Goal: Information Seeking & Learning: Learn about a topic

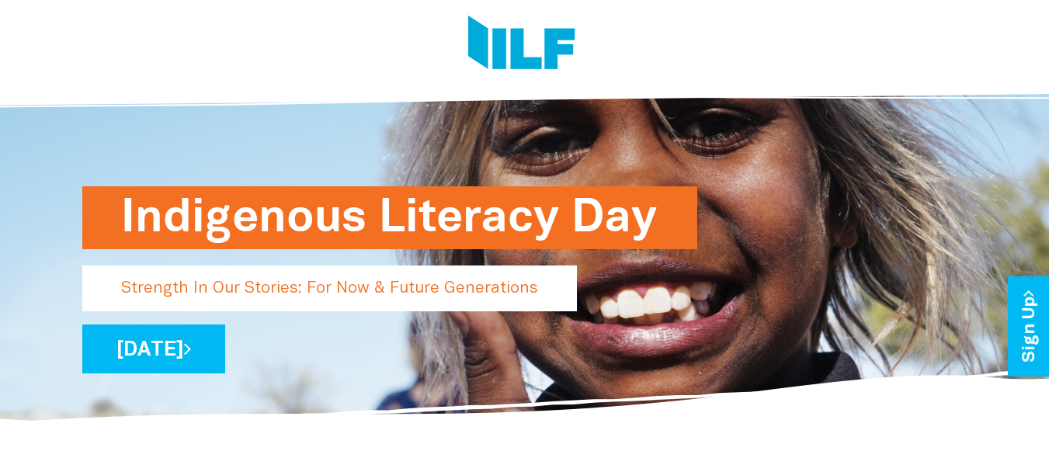
scroll to position [78, 0]
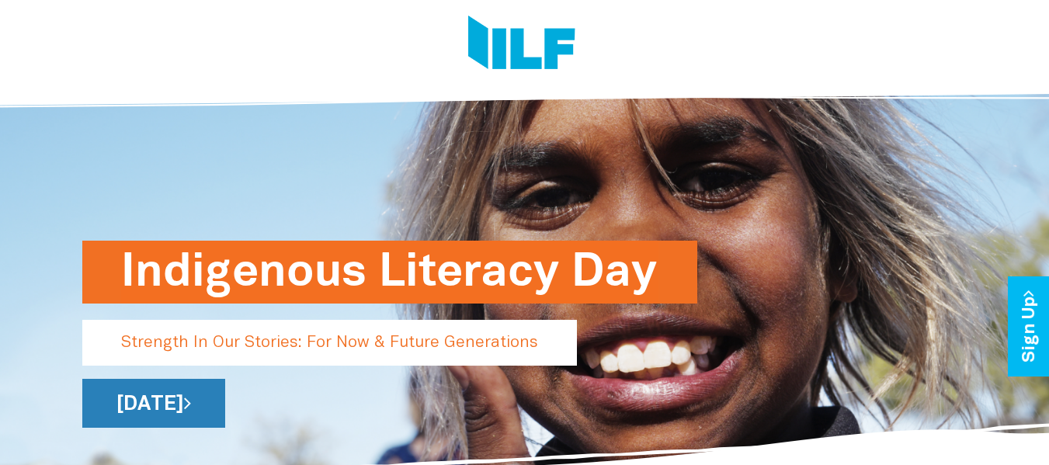
click at [225, 407] on link "[DATE]" at bounding box center [153, 403] width 143 height 49
